Goal: Task Accomplishment & Management: Manage account settings

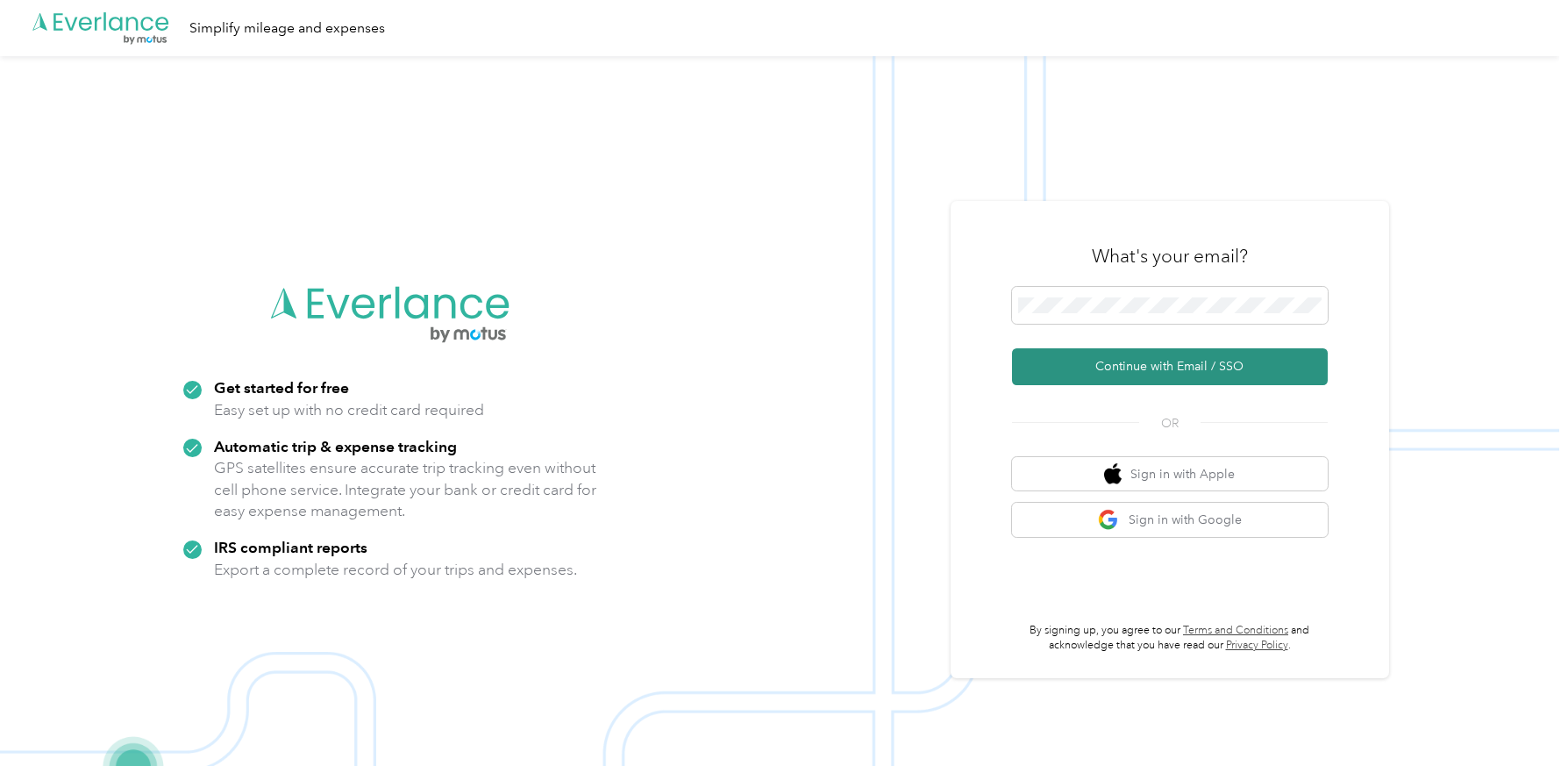
click at [1116, 368] on button "Continue with Email / SSO" at bounding box center [1170, 367] width 316 height 37
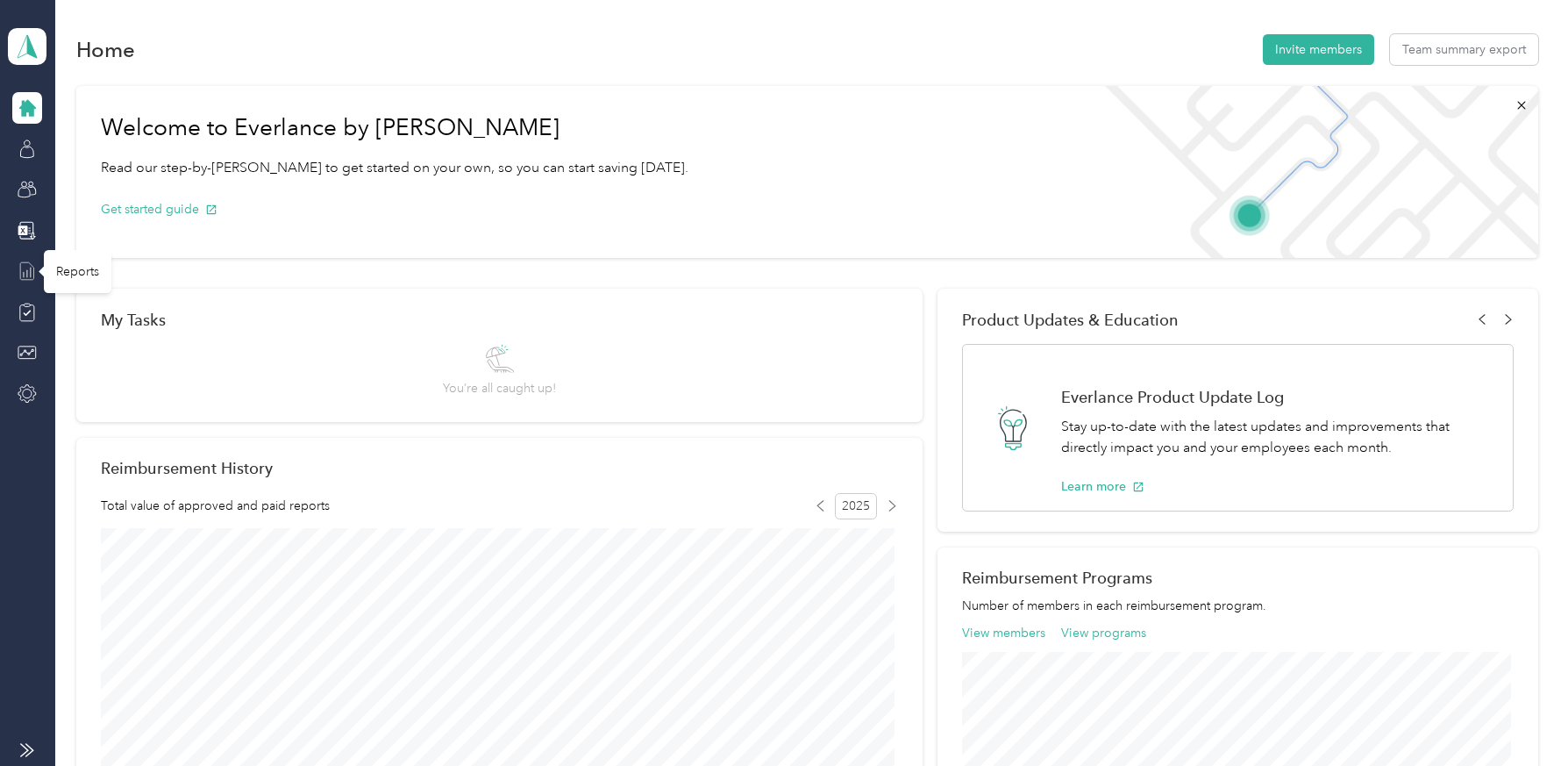
click at [30, 266] on icon at bounding box center [27, 271] width 19 height 19
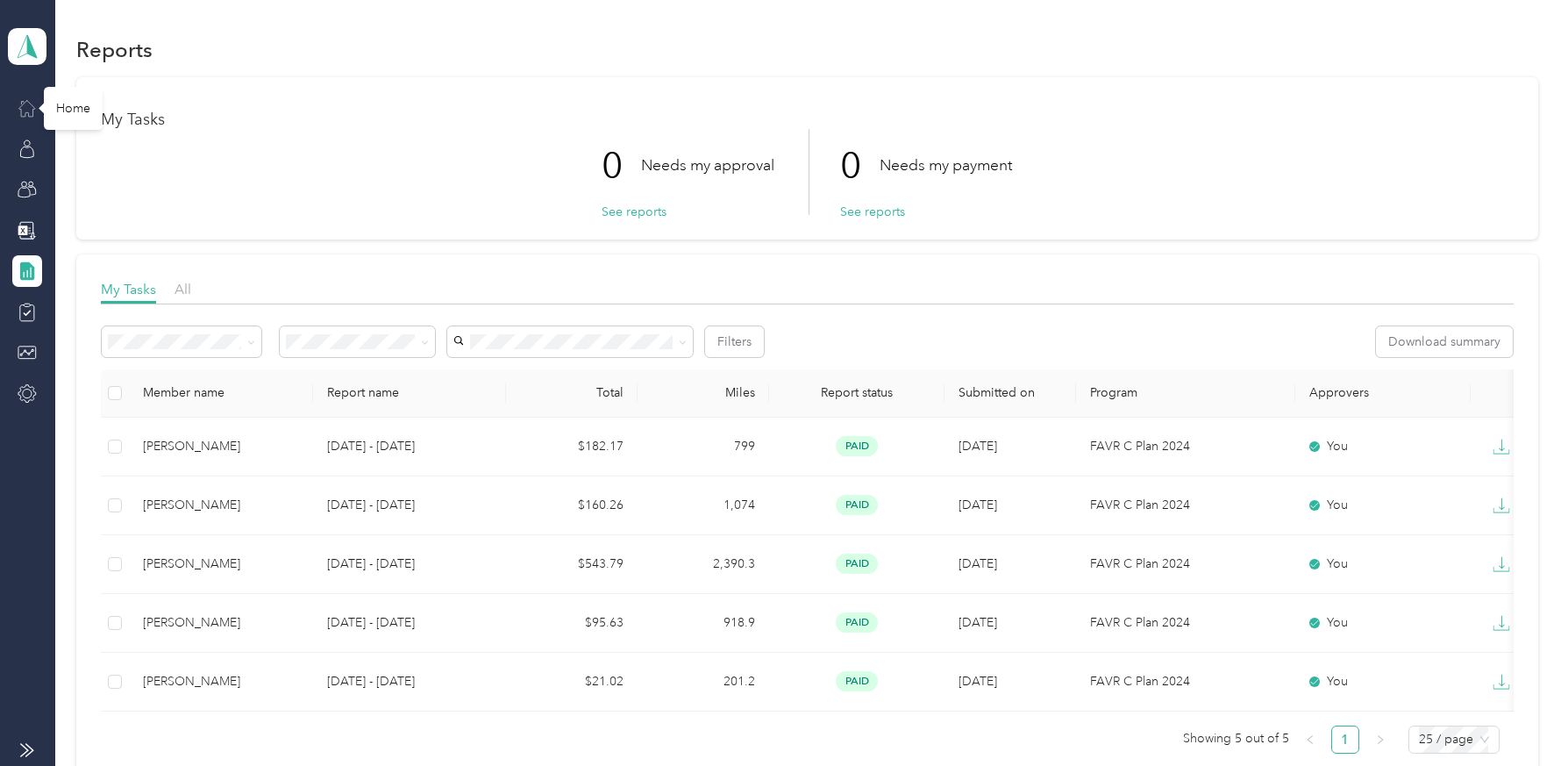
click at [24, 106] on icon at bounding box center [27, 108] width 19 height 19
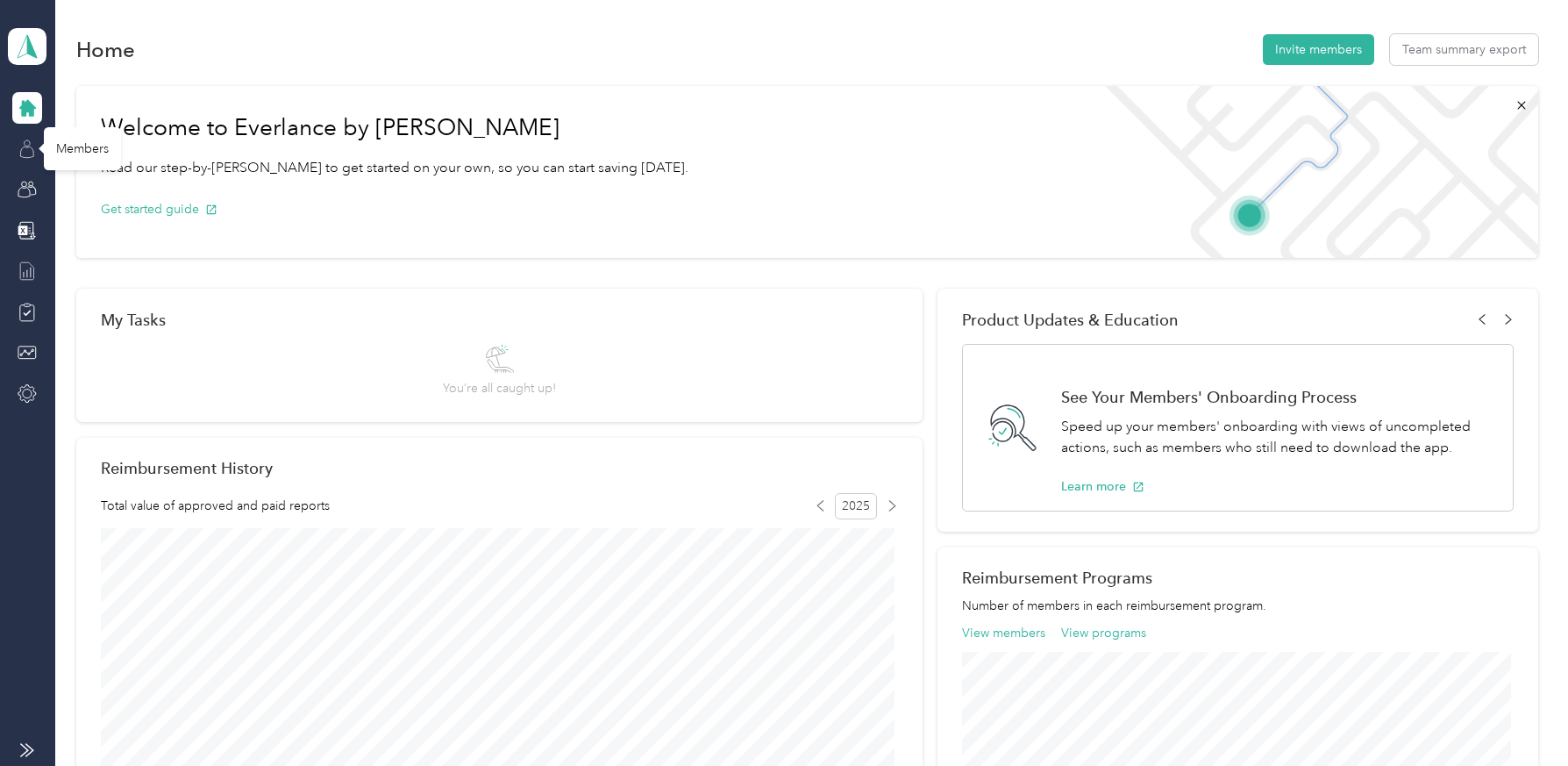
click at [27, 150] on icon at bounding box center [27, 150] width 19 height 19
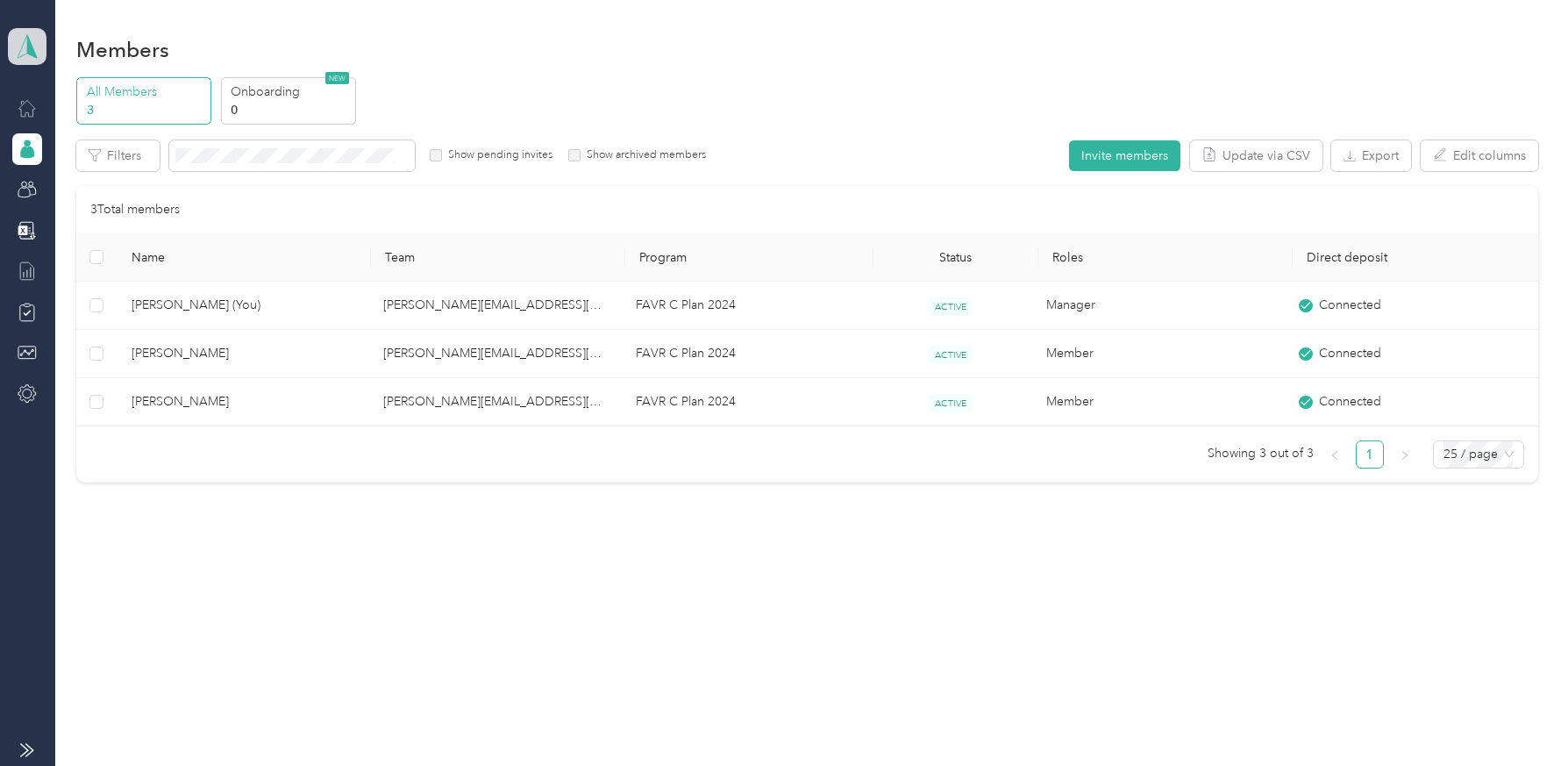
click at [26, 56] on icon at bounding box center [27, 47] width 26 height 25
click at [53, 178] on div "Personal dashboard" at bounding box center [79, 183] width 111 height 18
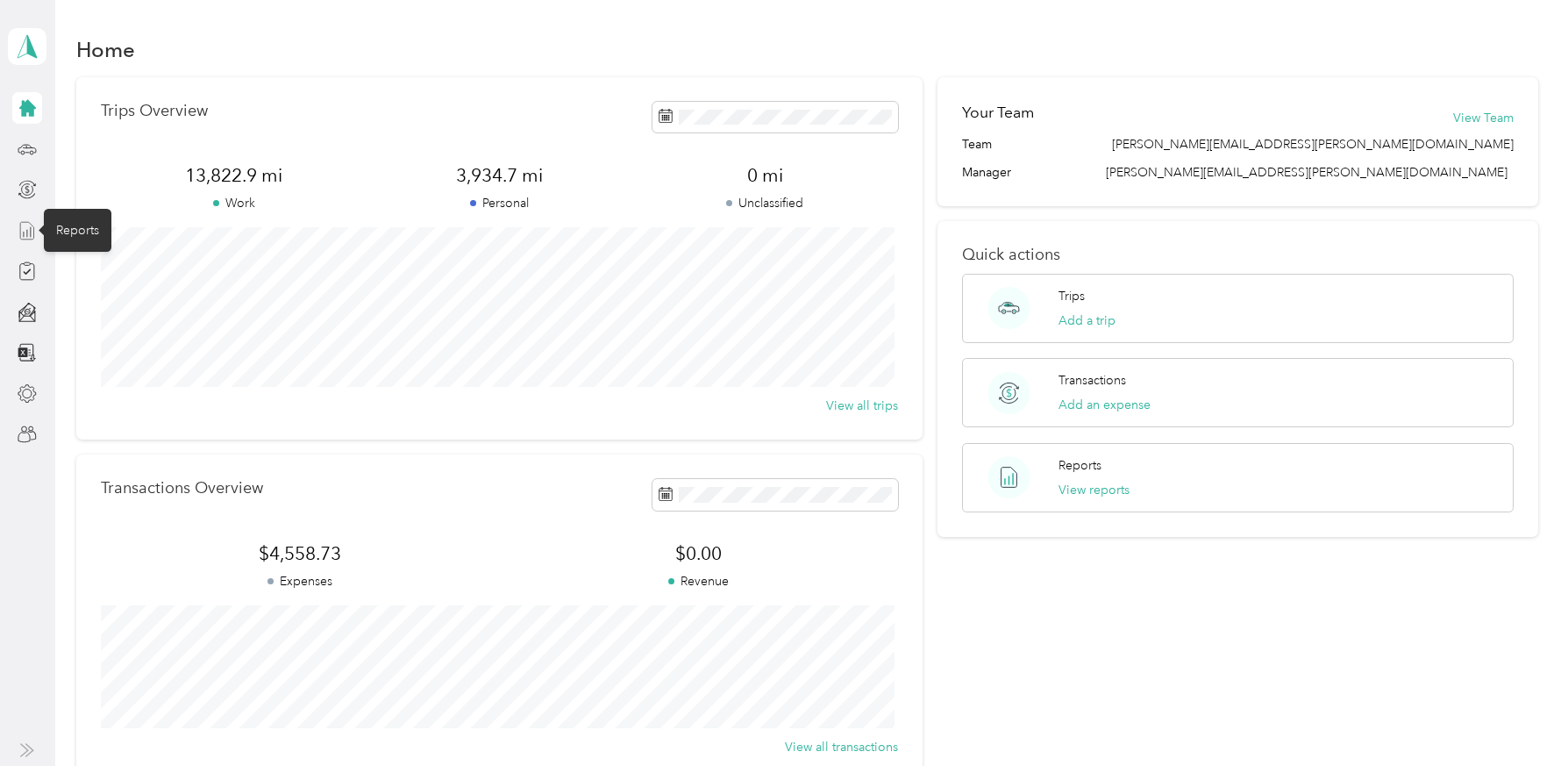
click at [31, 227] on line at bounding box center [31, 231] width 0 height 10
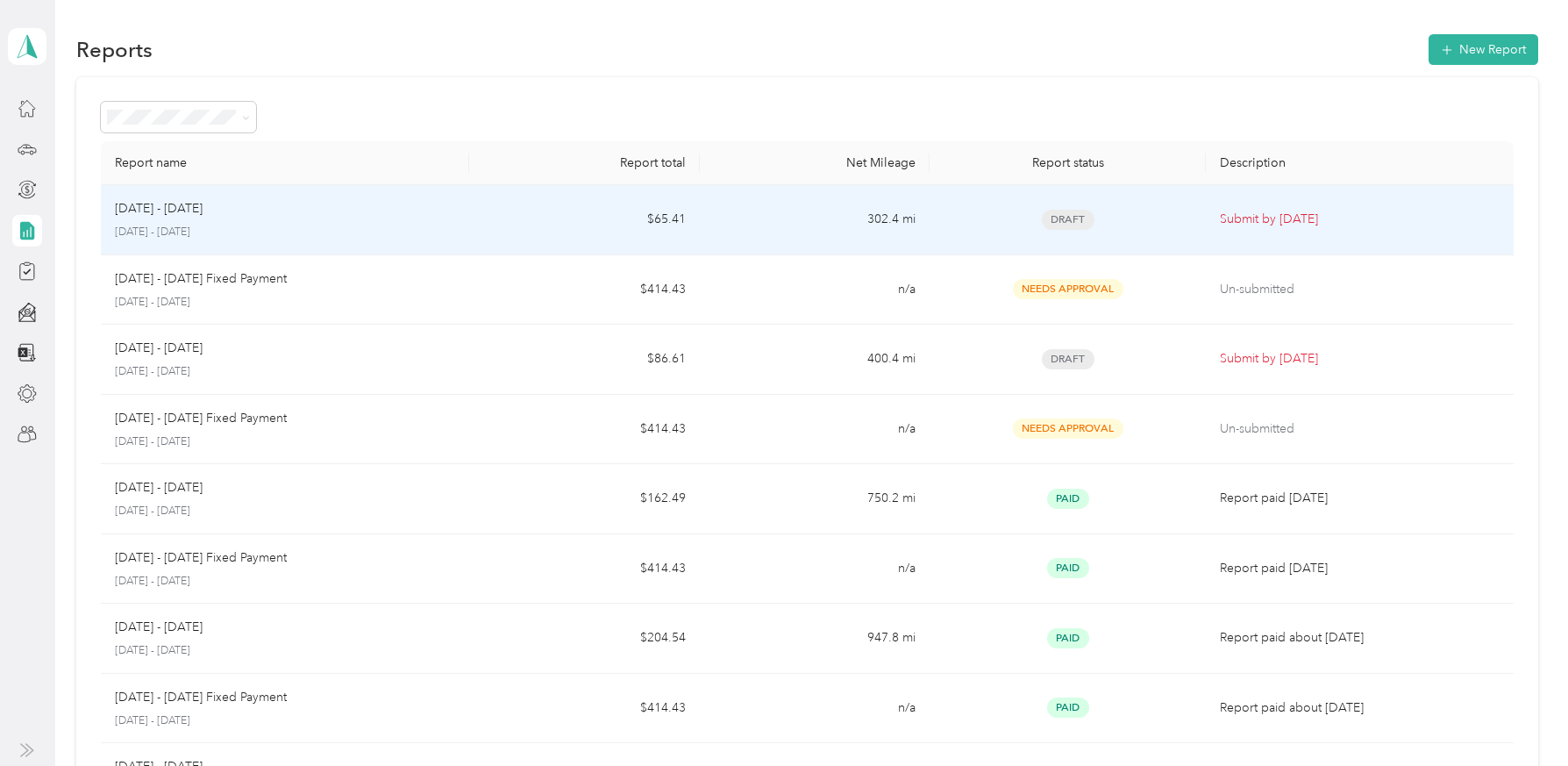
click at [240, 228] on p "[DATE] - [DATE]" at bounding box center [285, 232] width 340 height 16
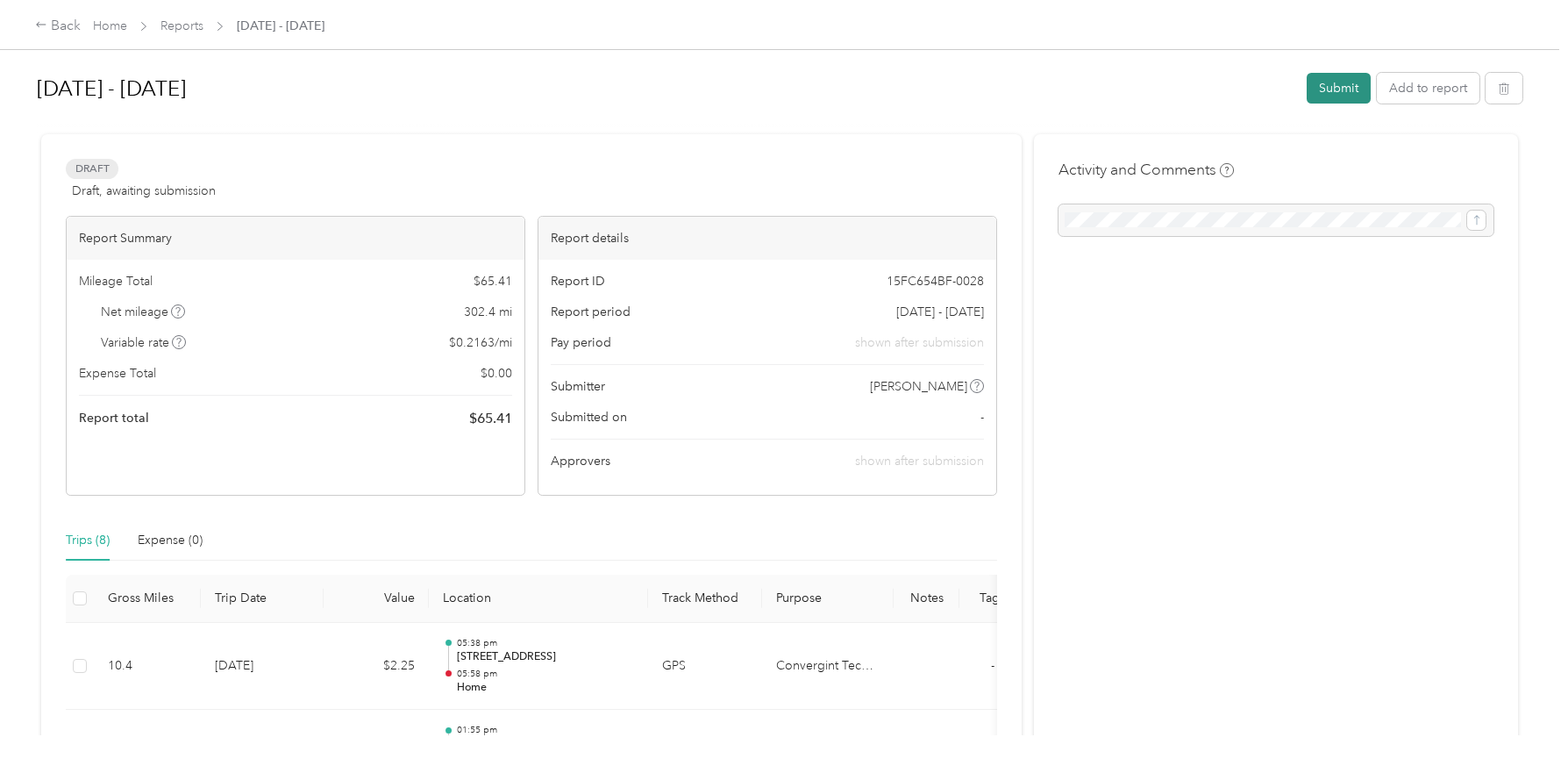
click at [1328, 83] on button "Submit" at bounding box center [1338, 88] width 64 height 31
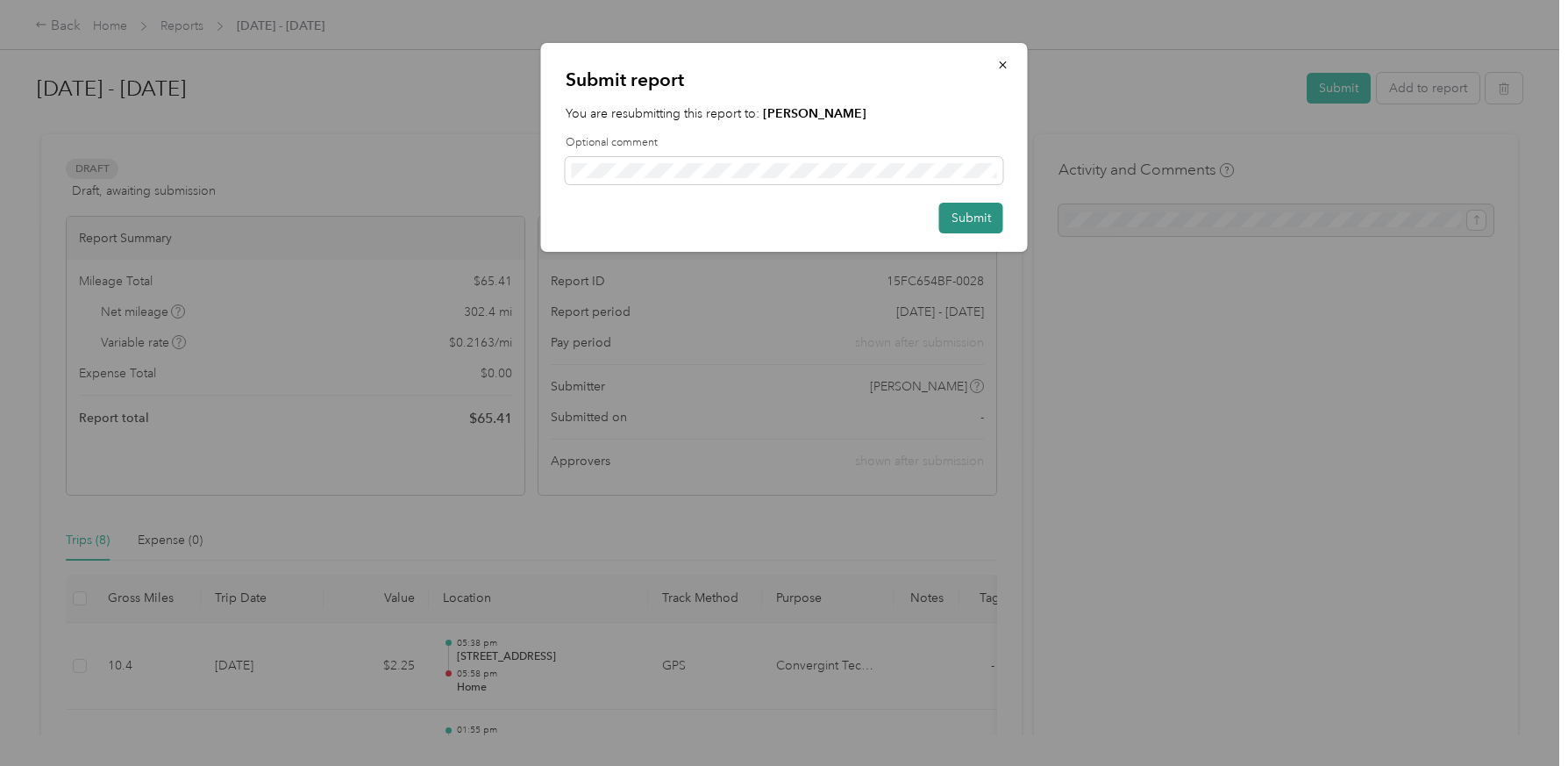
click at [966, 220] on button "Submit" at bounding box center [971, 217] width 64 height 31
